Goal: Book appointment/travel/reservation

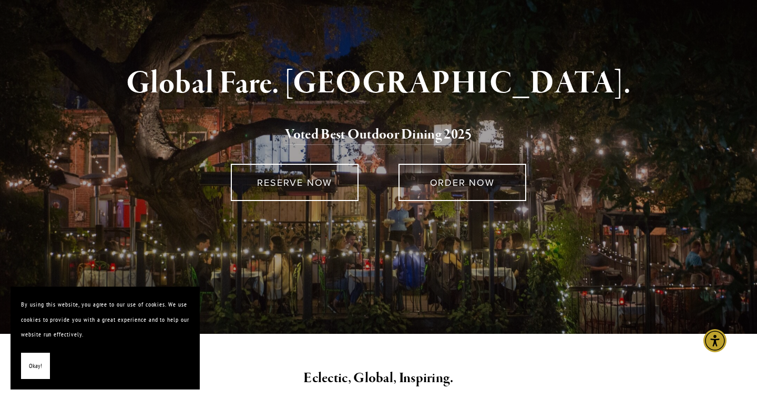
scroll to position [95, 0]
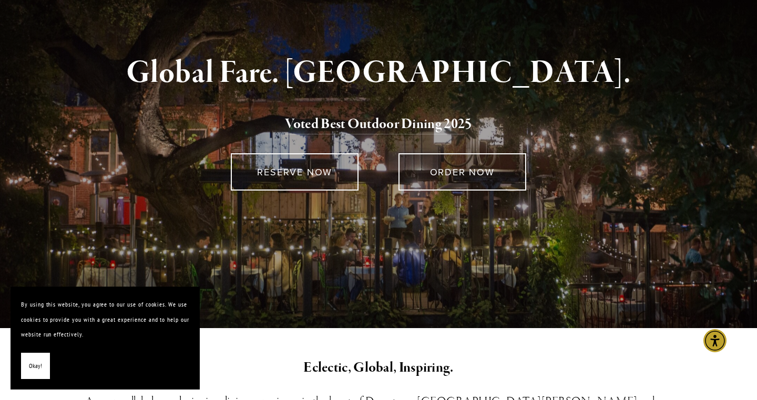
click at [37, 365] on span "Okay!" at bounding box center [35, 366] width 13 height 15
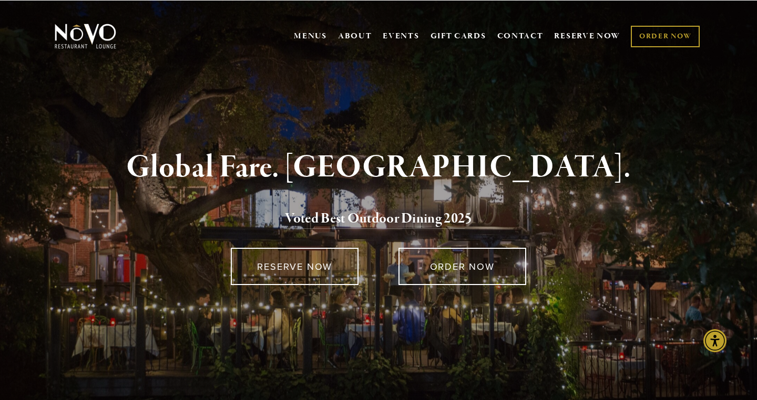
scroll to position [0, 0]
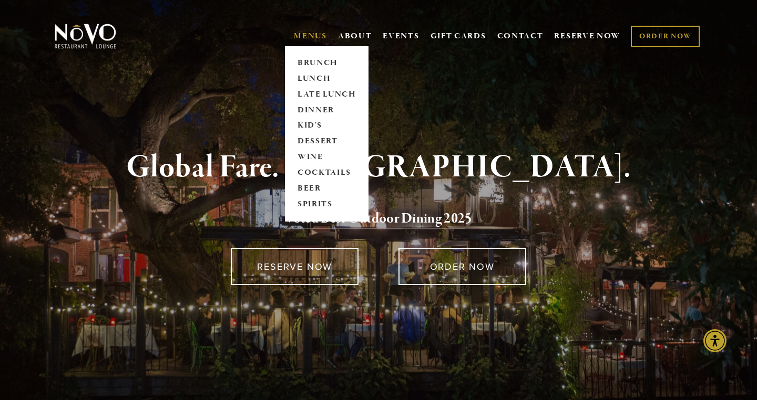
click at [315, 32] on link "MENUS" at bounding box center [310, 36] width 33 height 11
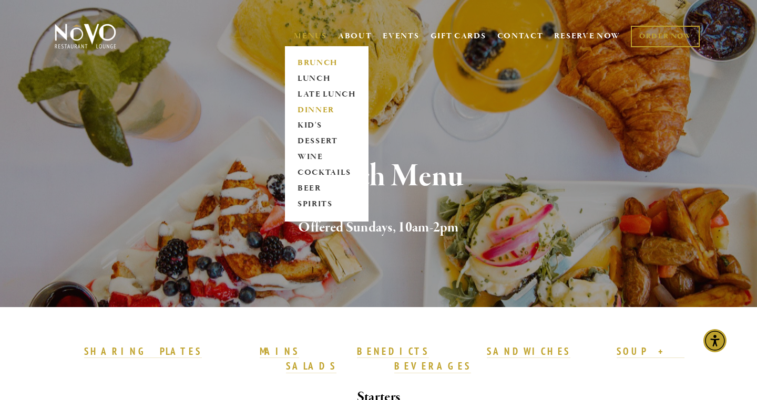
click at [312, 110] on link "DINNER" at bounding box center [327, 110] width 66 height 16
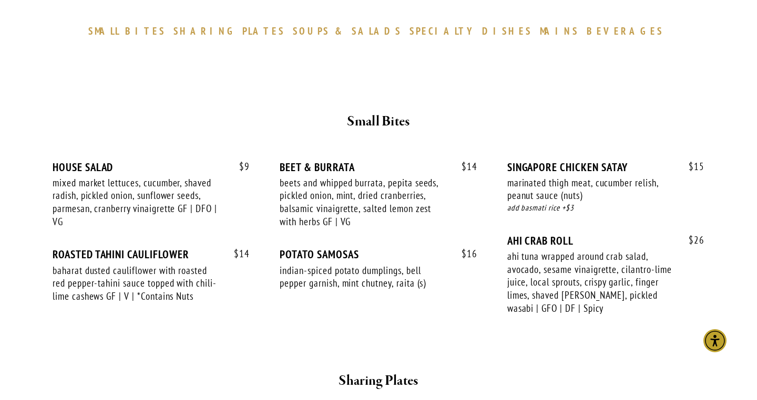
scroll to position [322, 0]
click at [540, 27] on span "MAINS" at bounding box center [559, 30] width 39 height 13
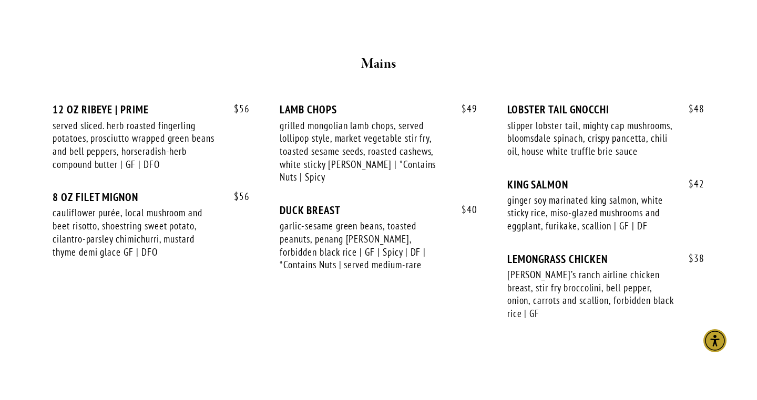
scroll to position [1730, 0]
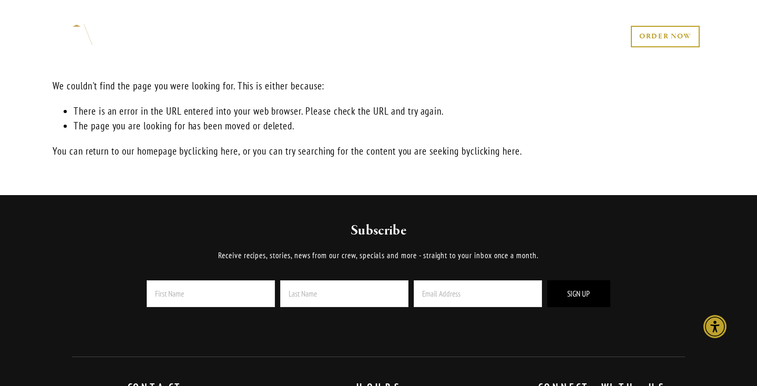
scroll to position [10, 0]
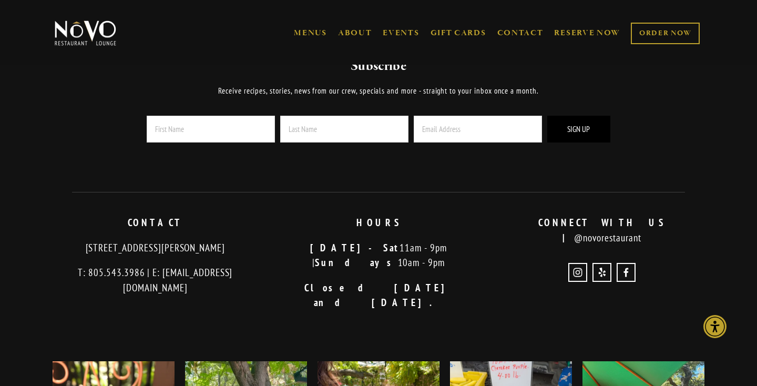
scroll to position [205, 0]
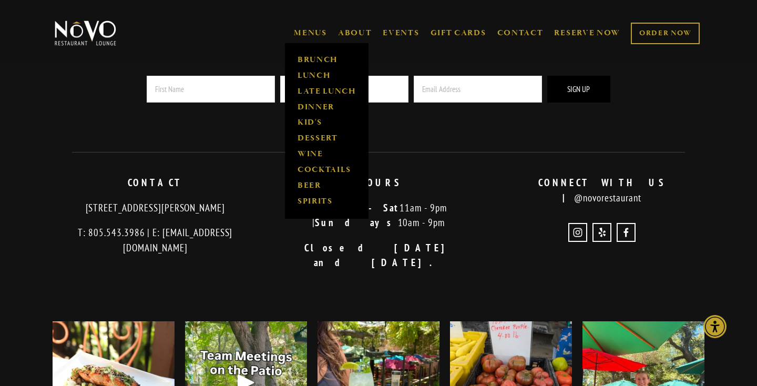
click at [314, 25] on span "MENUS BRUNCH LUNCH LATE LUNCH DINNER KID'S DESSERT WINE COCKTAILS BEER SPIRITS" at bounding box center [310, 33] width 33 height 20
click at [318, 107] on link "DINNER" at bounding box center [327, 107] width 66 height 16
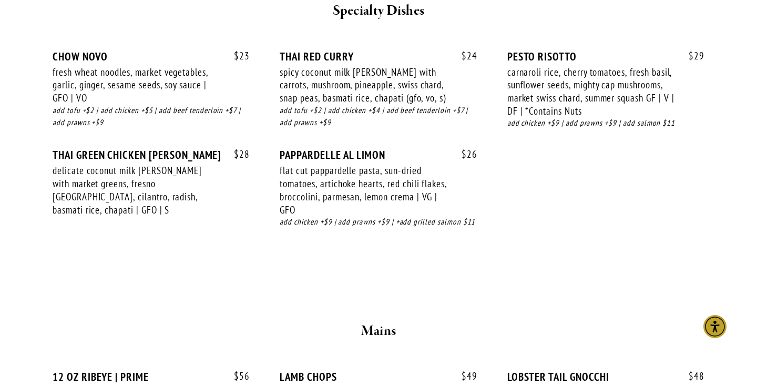
scroll to position [1460, 0]
